Goal: Task Accomplishment & Management: Complete application form

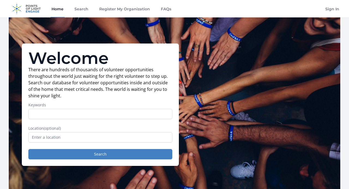
click at [62, 111] on input "Keywords" at bounding box center [100, 114] width 144 height 10
type input "Remote"
click at [100, 155] on button "Search" at bounding box center [100, 154] width 144 height 10
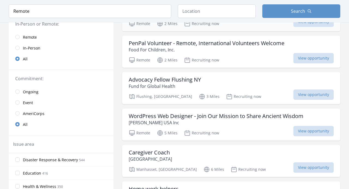
scroll to position [87, 0]
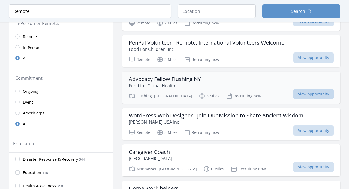
click at [307, 93] on span "View opportunity" at bounding box center [313, 94] width 40 height 10
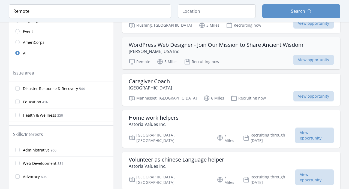
scroll to position [158, 0]
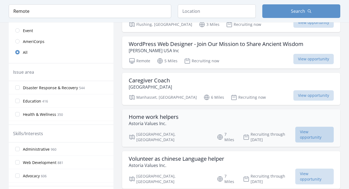
click at [307, 131] on span "View opportunity" at bounding box center [314, 135] width 38 height 16
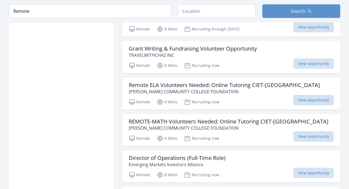
scroll to position [385, 0]
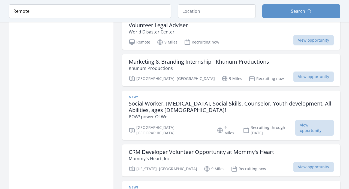
scroll to position [889, 0]
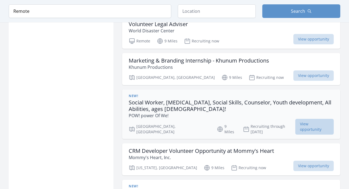
click at [311, 124] on span "View opportunity" at bounding box center [314, 127] width 38 height 16
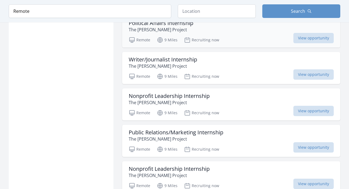
scroll to position [1336, 0]
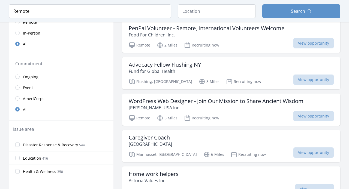
scroll to position [103, 0]
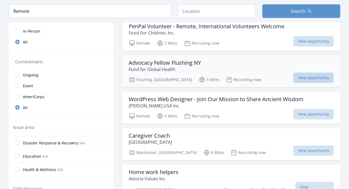
click at [305, 80] on span "View opportunity" at bounding box center [313, 78] width 40 height 10
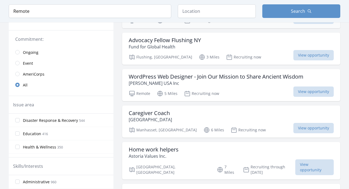
scroll to position [126, 0]
click at [300, 130] on span "View opportunity" at bounding box center [313, 128] width 40 height 10
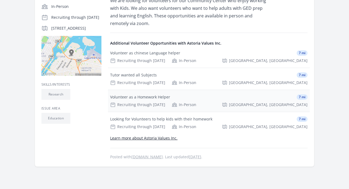
scroll to position [134, 0]
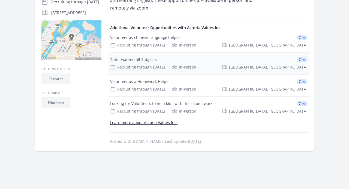
click at [183, 66] on div "In-Person" at bounding box center [184, 67] width 25 height 5
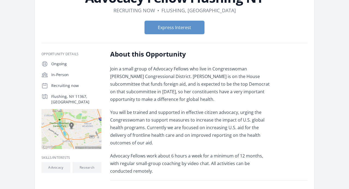
scroll to position [51, 0]
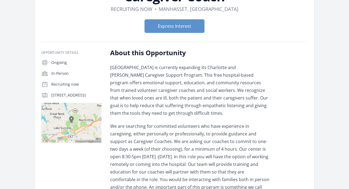
scroll to position [52, 0]
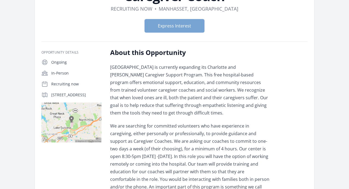
click at [174, 28] on button "Express Interest" at bounding box center [174, 26] width 60 height 14
